Goal: Go to known website: Go to known website

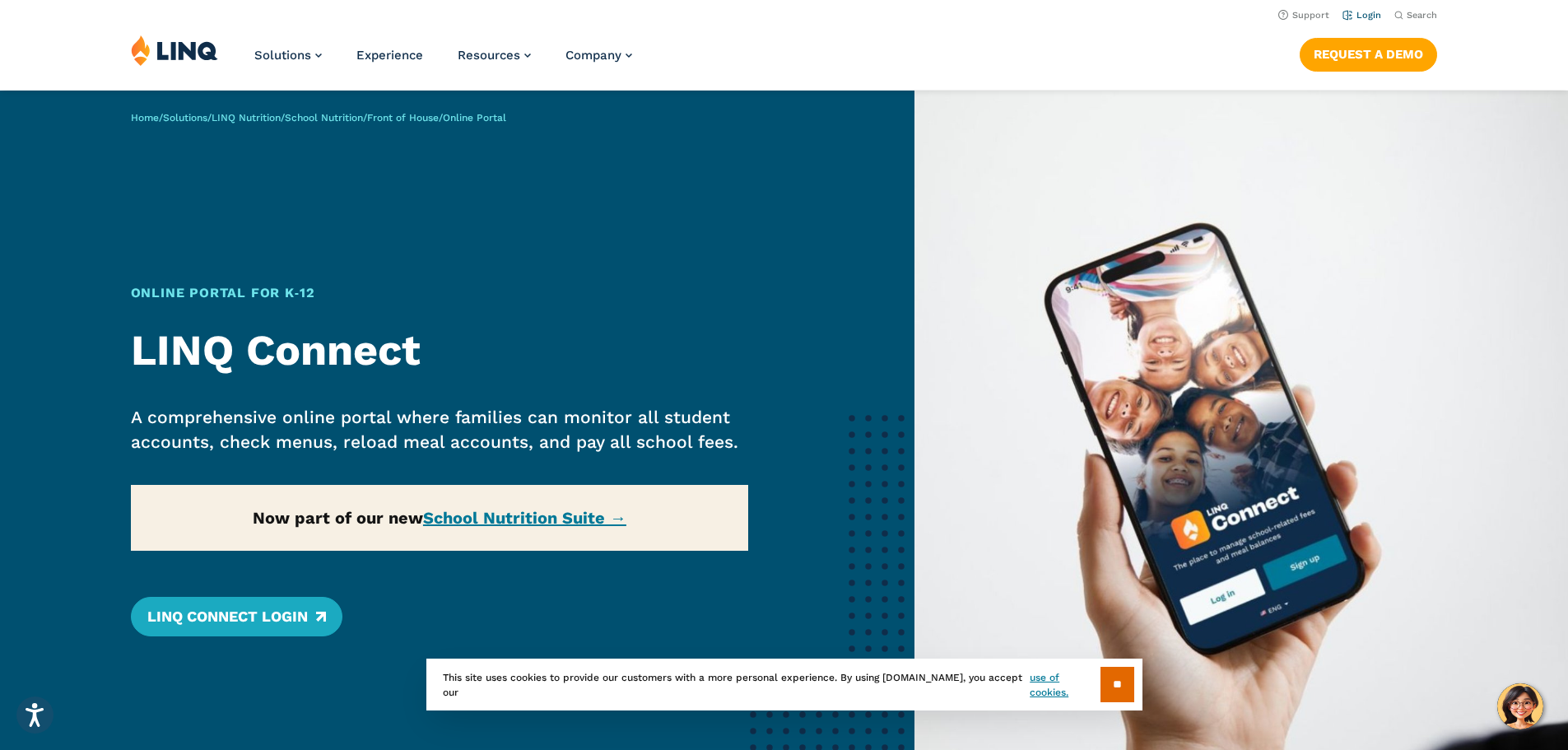
click at [1369, 18] on link "Login" at bounding box center [1362, 15] width 39 height 10
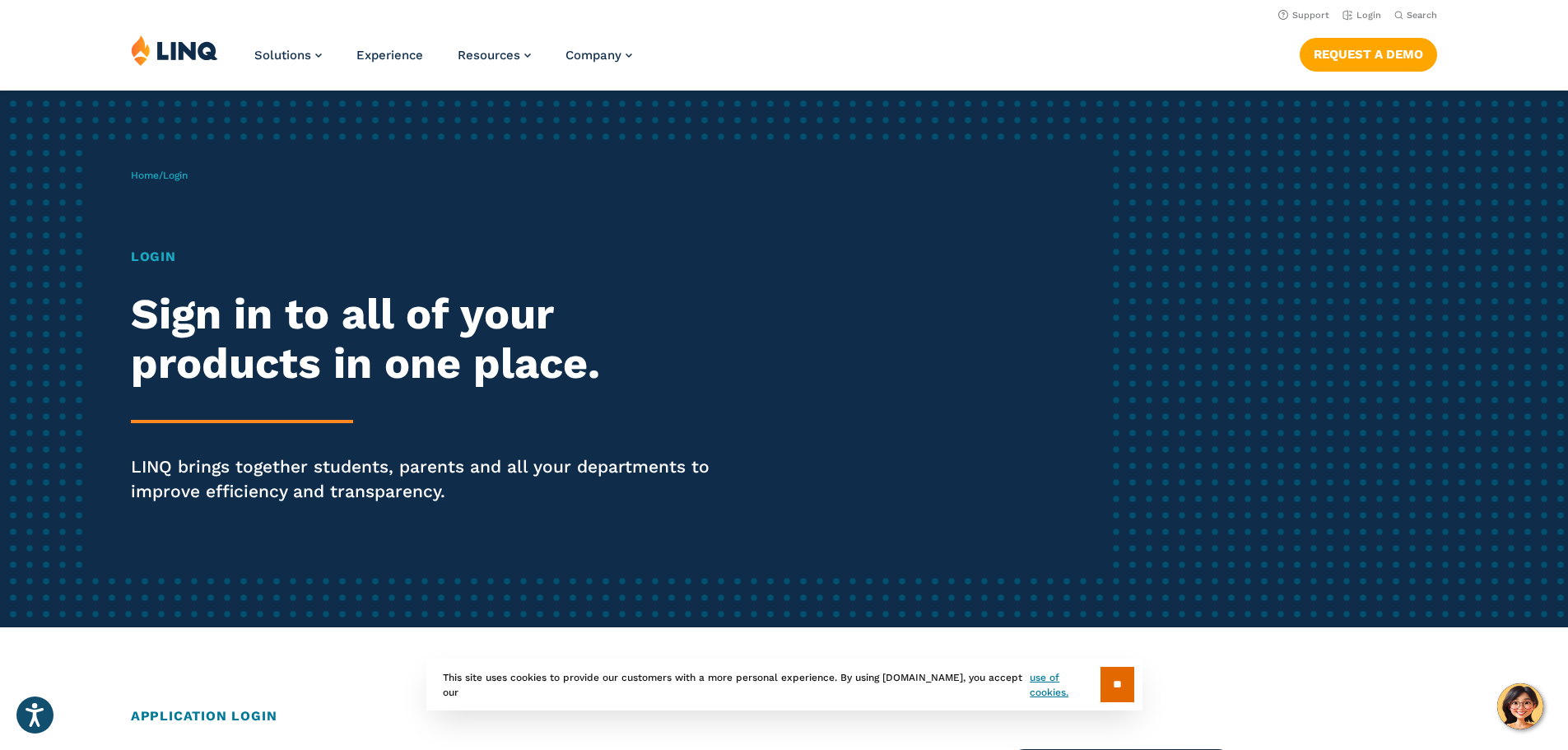
click at [141, 258] on h1 "Login" at bounding box center [432, 257] width 605 height 20
click at [163, 256] on h1 "Login" at bounding box center [432, 257] width 605 height 20
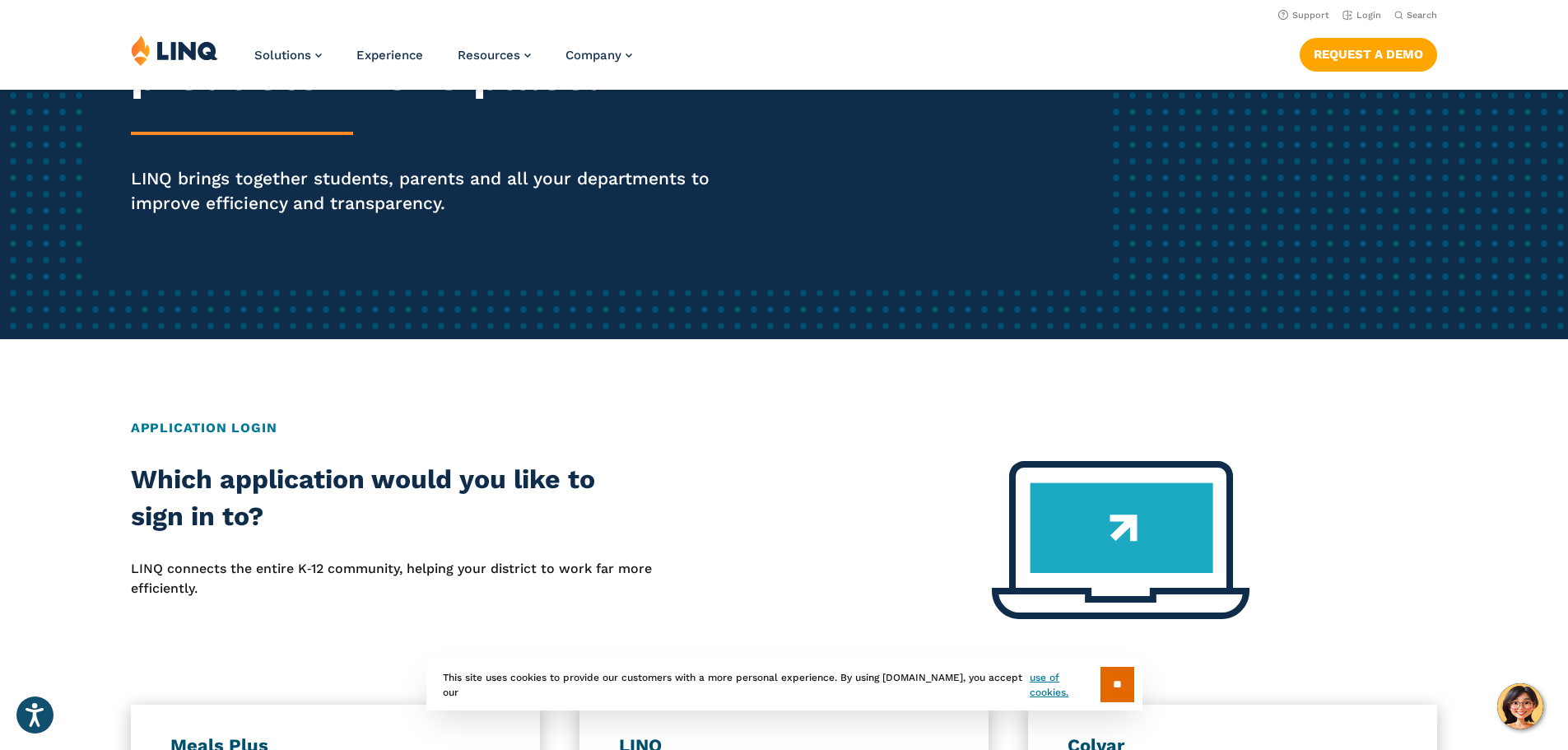
scroll to position [247, 0]
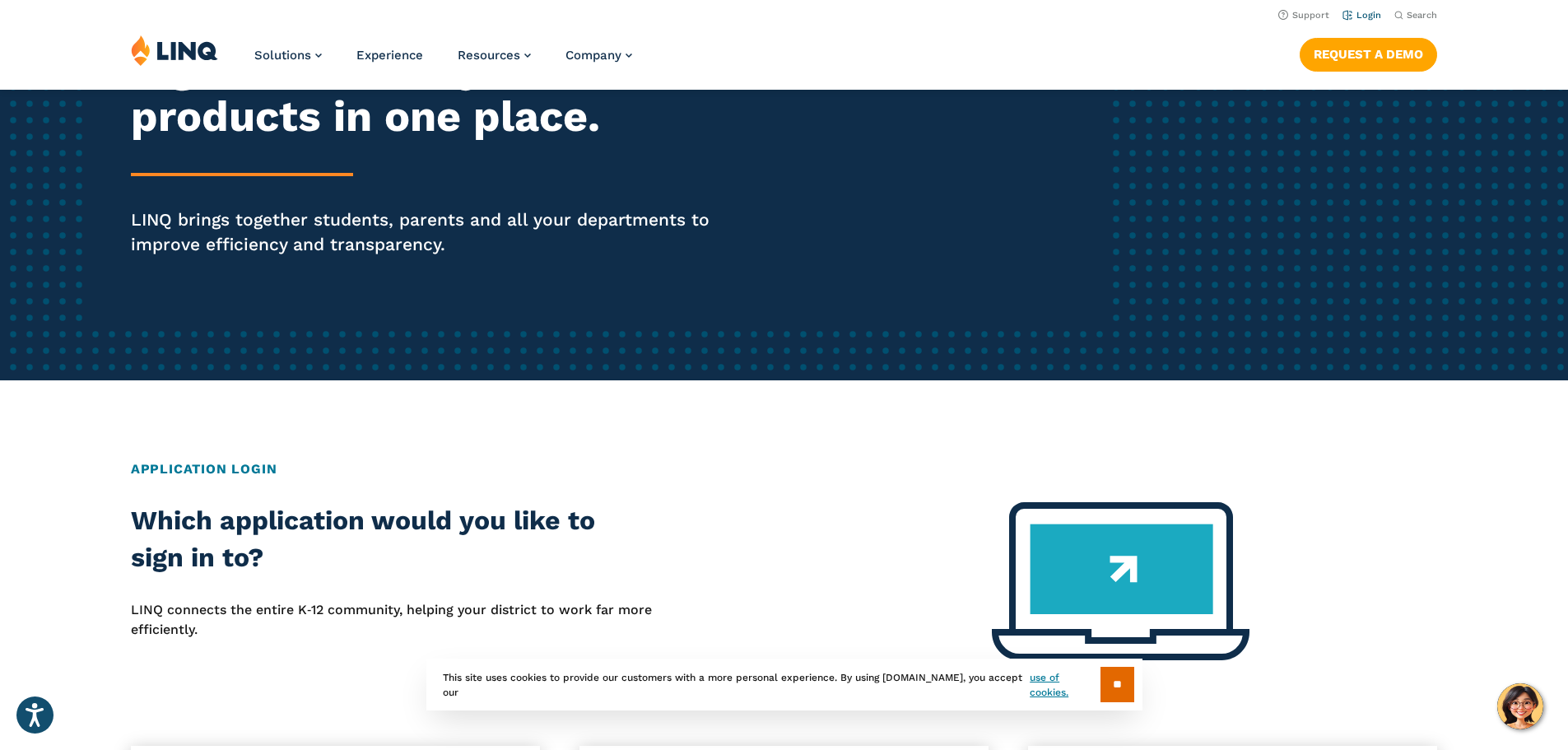
click at [1373, 10] on link "Login" at bounding box center [1362, 15] width 39 height 10
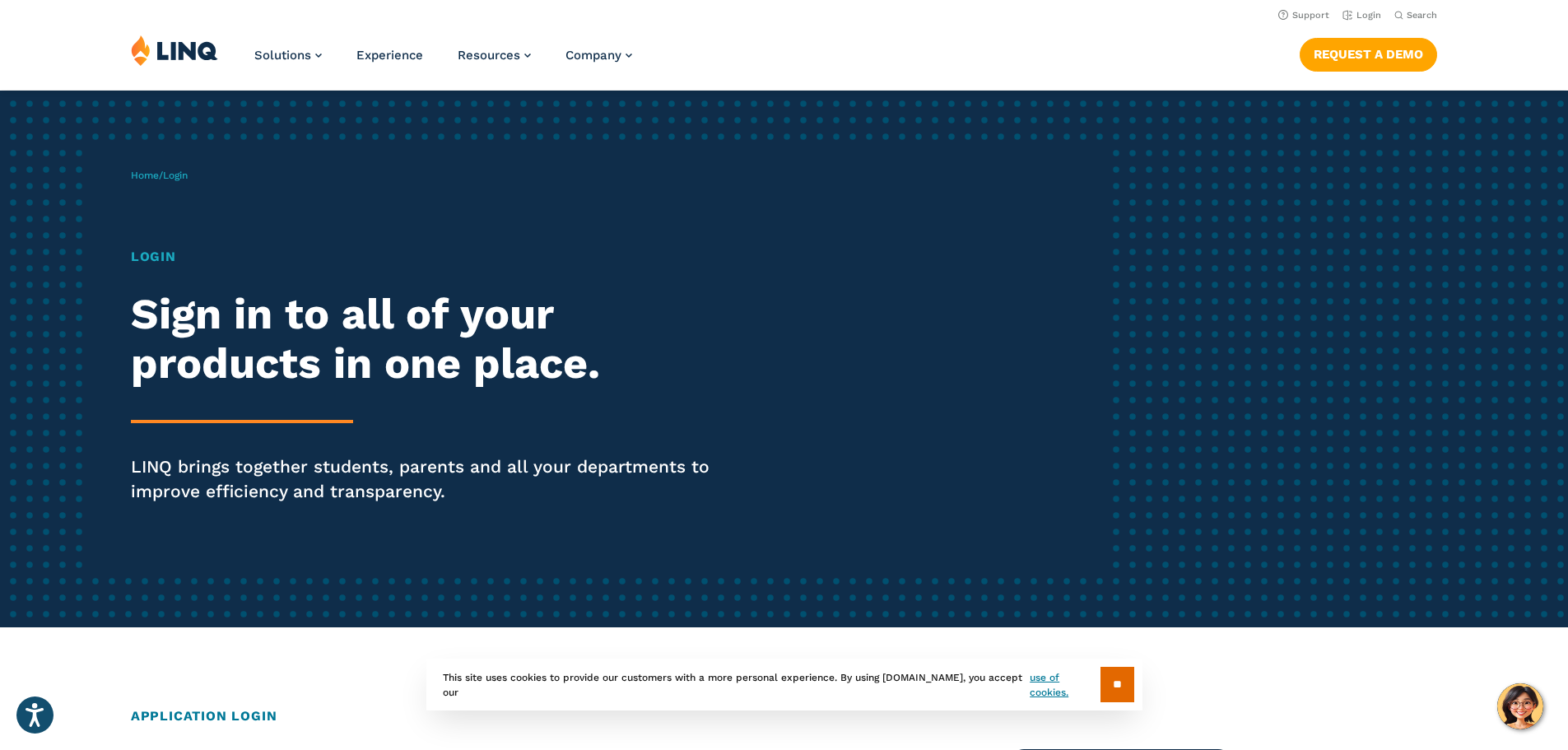
click at [183, 176] on span "Login" at bounding box center [175, 175] width 25 height 11
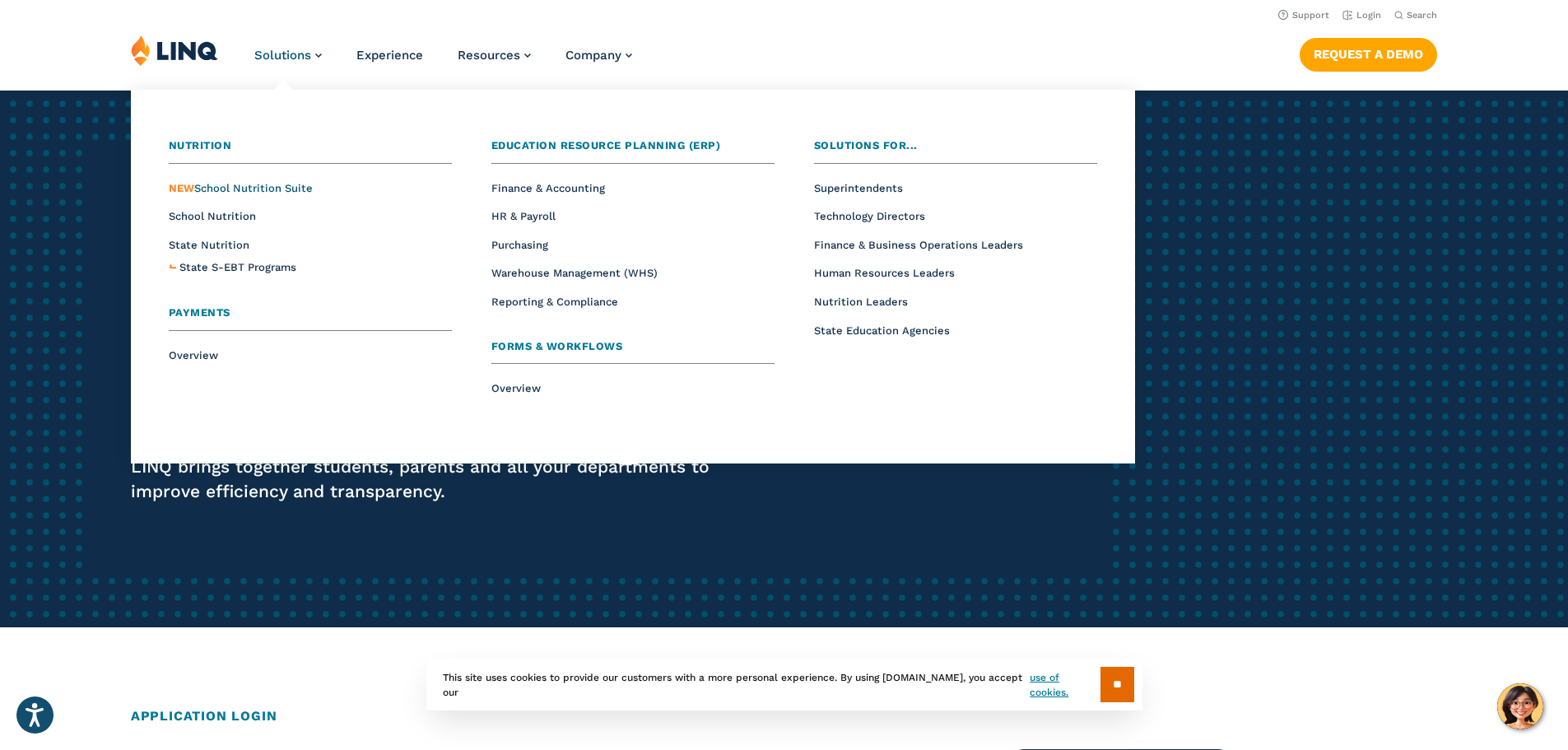
click at [291, 190] on span "NEW School Nutrition Suite" at bounding box center [240, 188] width 144 height 12
